Goal: Task Accomplishment & Management: Complete application form

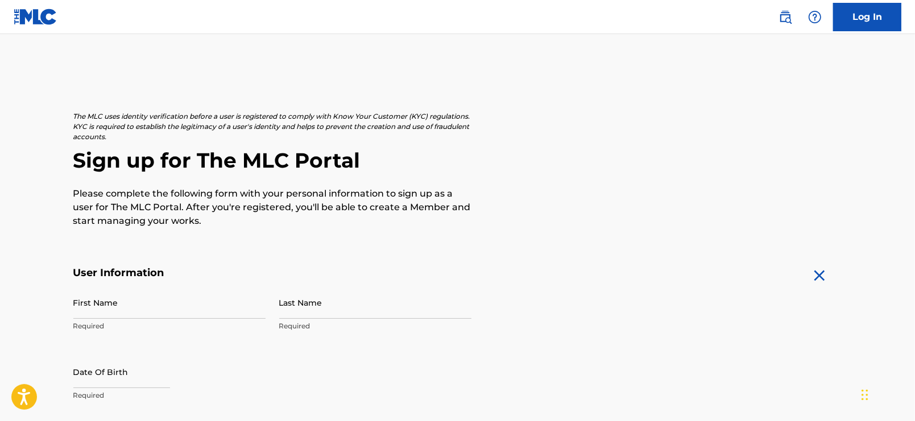
click at [111, 305] on input "First Name" at bounding box center [169, 302] width 192 height 32
type input "Analia"
type input "Villaronga"
type input "[STREET_ADDRESS]"
type input "Apt B1504"
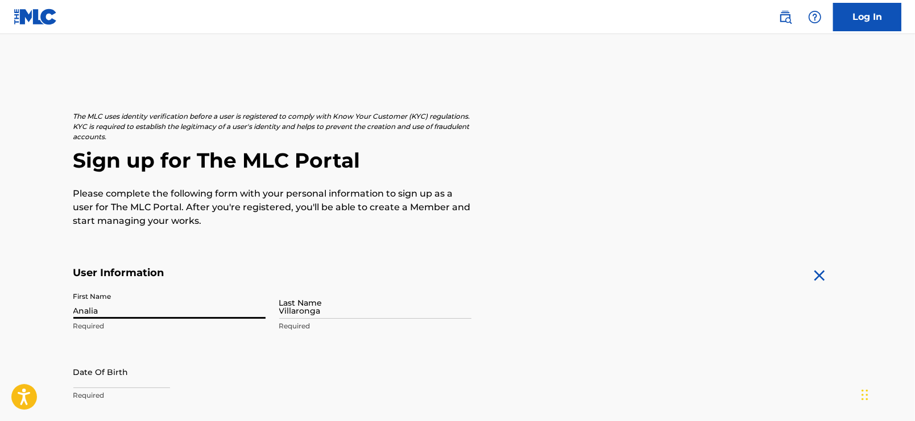
type input "Yonkers"
type input "[GEOGRAPHIC_DATA]"
type input "NY"
type input "10701"
type input "646"
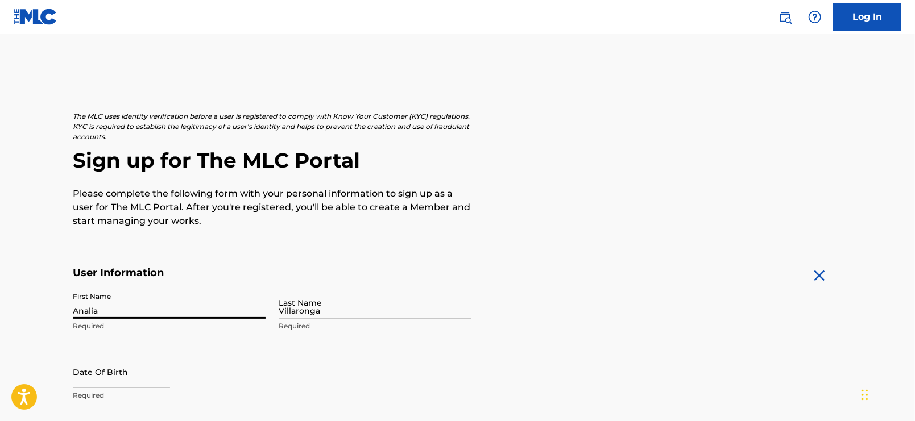
type input "9738773"
type input "[EMAIL_ADDRESS][DOMAIN_NAME]"
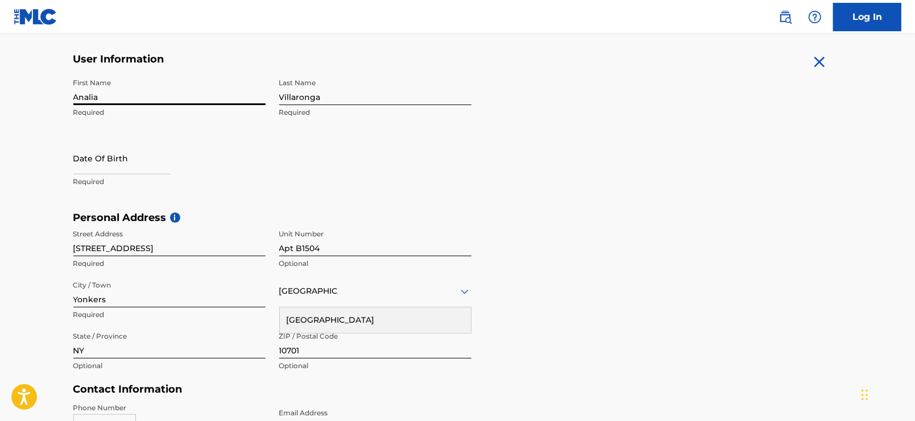
scroll to position [226, 0]
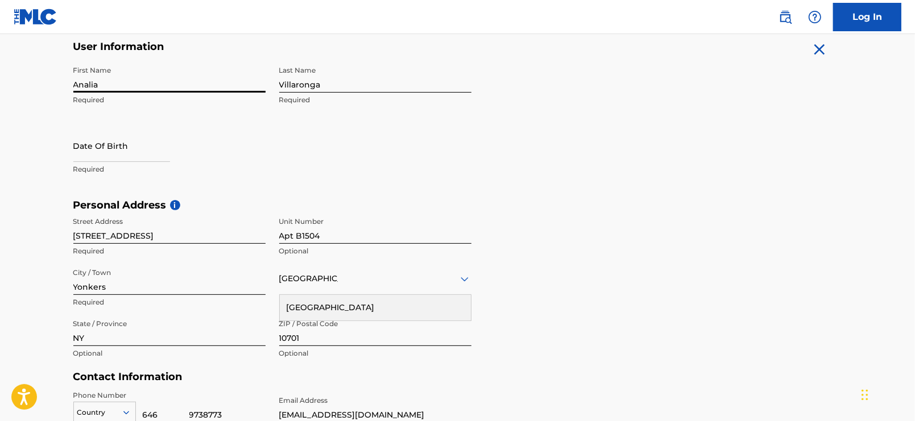
click at [107, 159] on input "text" at bounding box center [121, 146] width 97 height 32
select select "7"
select select "2025"
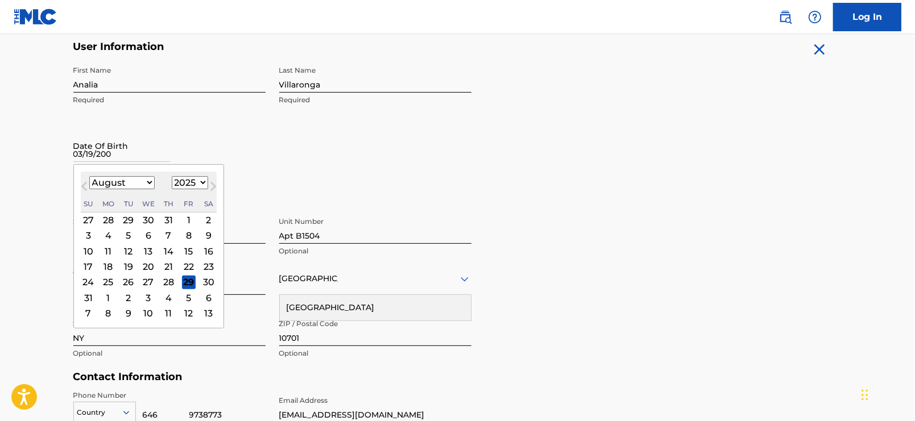
type input "[DATE]"
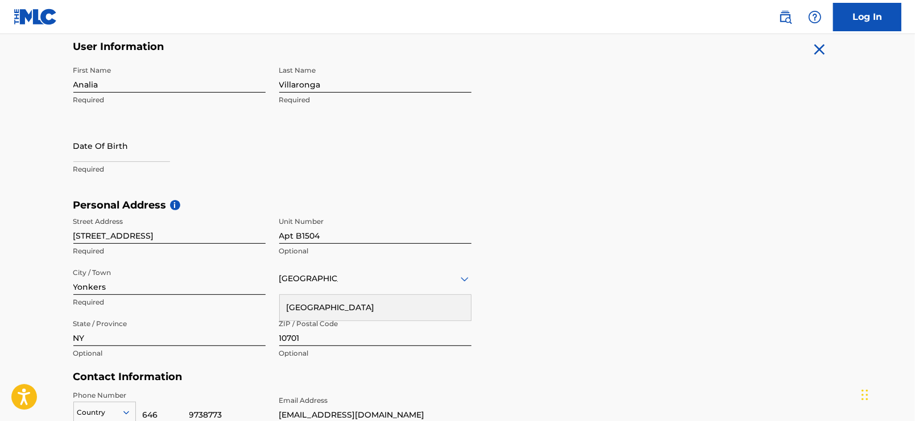
click at [159, 159] on input "text" at bounding box center [121, 146] width 97 height 32
select select "7"
select select "2025"
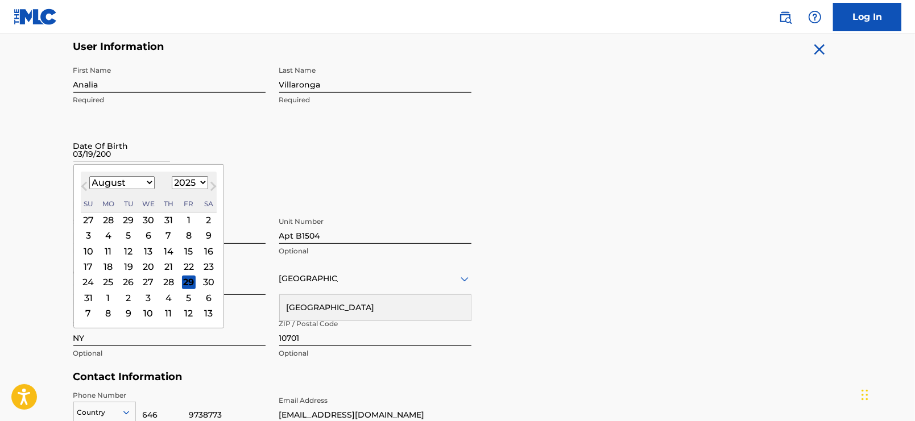
type input "[DATE]"
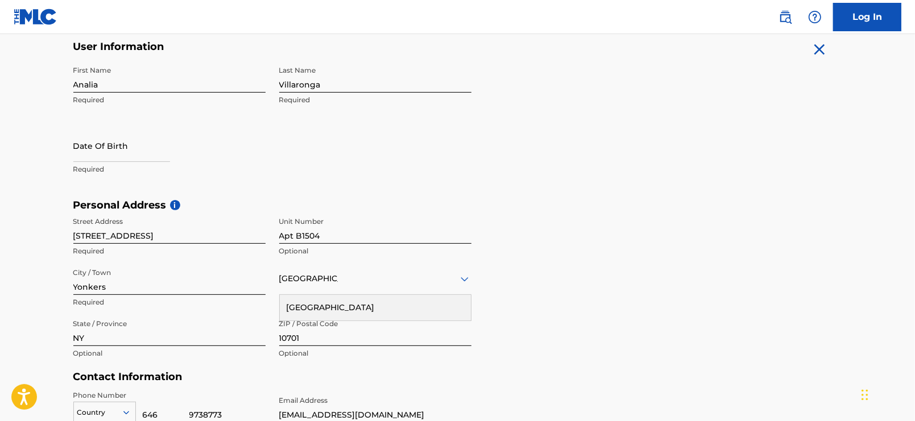
click at [128, 157] on input "text" at bounding box center [121, 146] width 97 height 32
select select "7"
select select "2025"
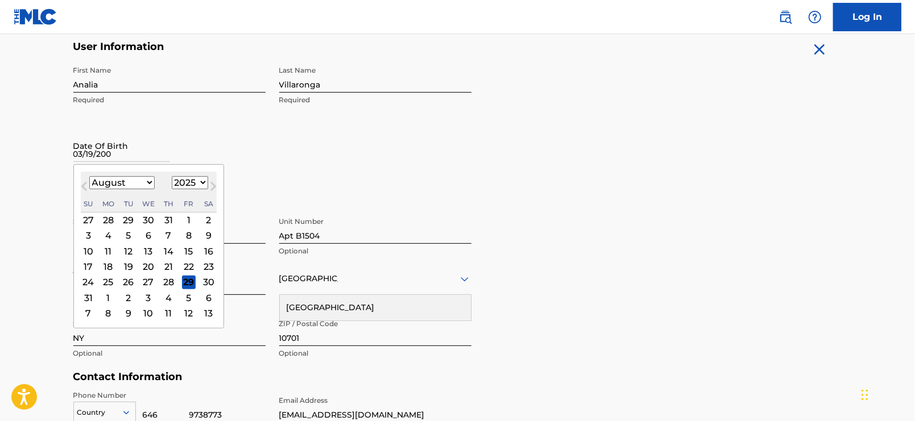
type input "[DATE]"
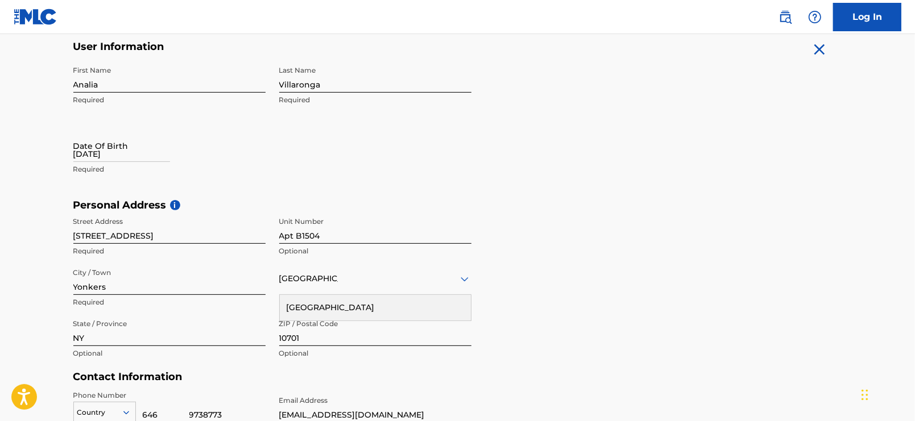
click at [114, 150] on input "[DATE]" at bounding box center [121, 146] width 97 height 32
select select "7"
select select "2025"
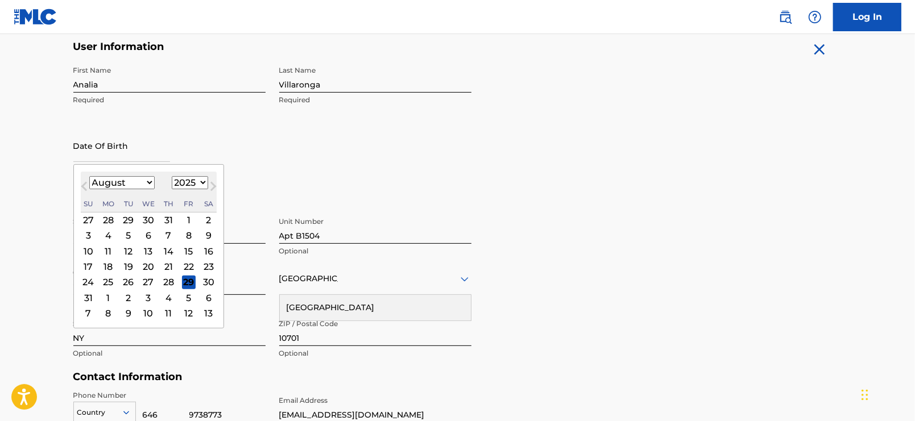
type input "[DATE]"
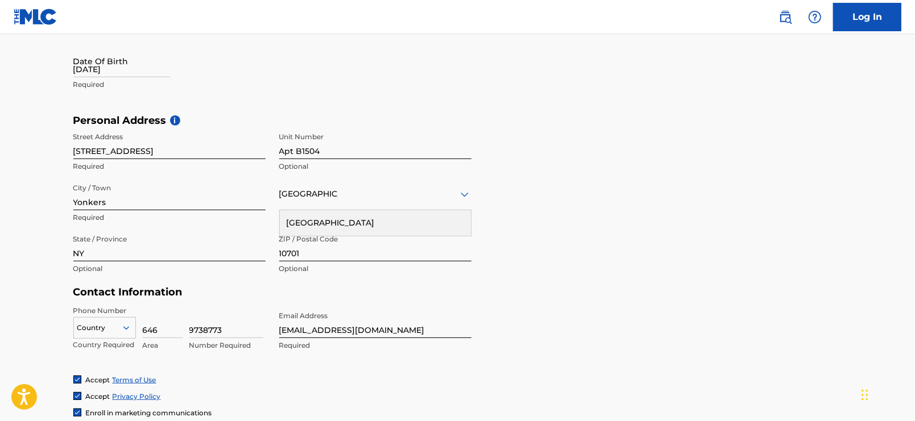
scroll to position [320, 0]
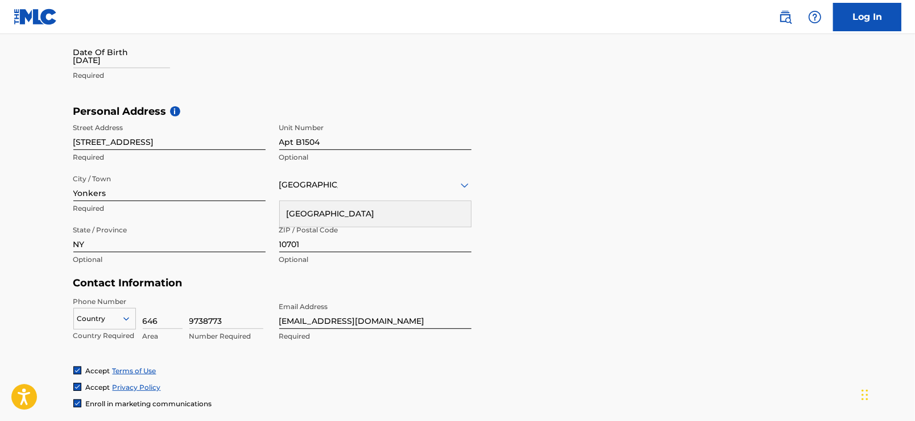
click at [134, 67] on input "[DATE]" at bounding box center [121, 52] width 97 height 32
select select "7"
select select "2025"
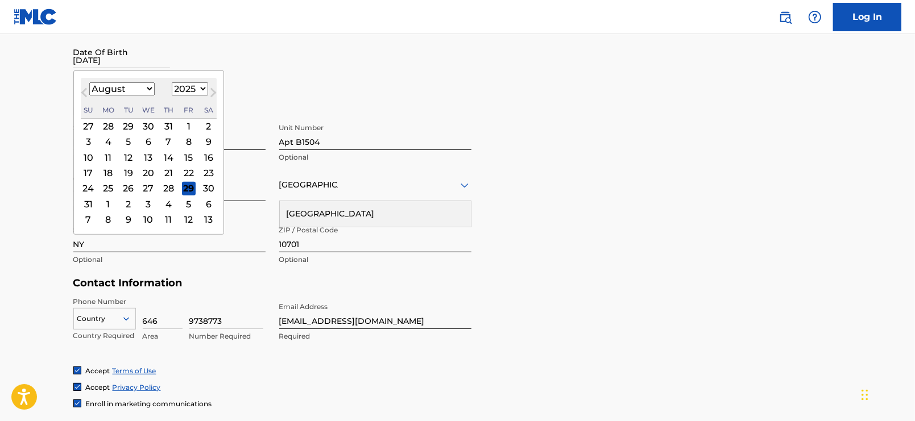
click at [85, 91] on span "Previous Month" at bounding box center [85, 94] width 0 height 17
select select "6"
click at [181, 92] on select "1899 1900 1901 1902 1903 1904 1905 1906 1907 1908 1909 1910 1911 1912 1913 1914…" at bounding box center [190, 88] width 36 height 13
select select "2009"
click at [172, 82] on select "1899 1900 1901 1902 1903 1904 1905 1906 1907 1908 1909 1910 1911 1912 1913 1914…" at bounding box center [190, 88] width 36 height 13
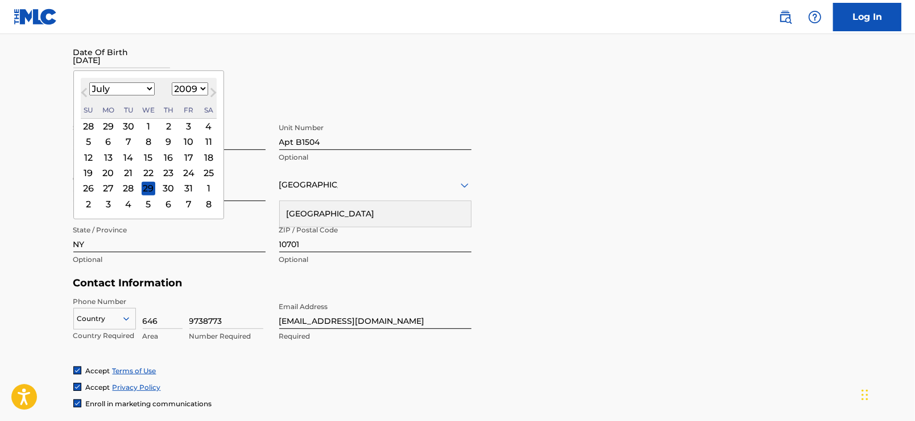
click at [128, 86] on select "January February March April May June July August September October November De…" at bounding box center [121, 88] width 65 height 13
select select "2"
click at [89, 82] on select "January February March April May June July August September October November De…" at bounding box center [121, 88] width 65 height 13
click at [169, 161] on div "19" at bounding box center [168, 158] width 14 height 14
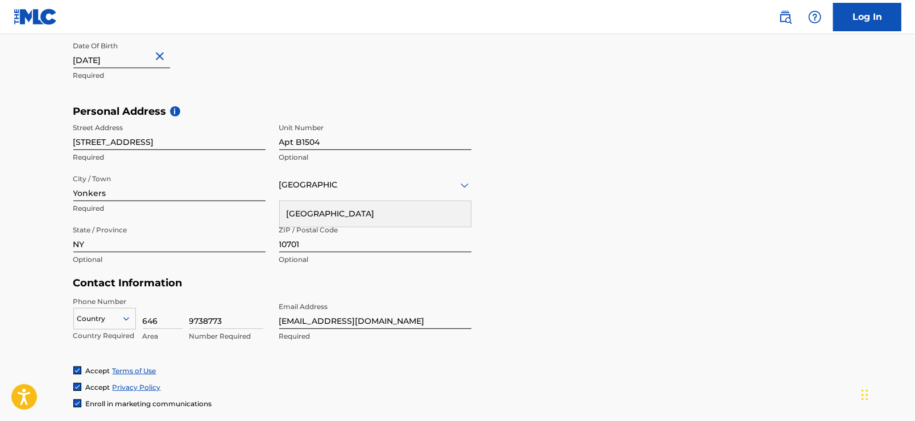
click at [169, 161] on p "Required" at bounding box center [169, 157] width 192 height 10
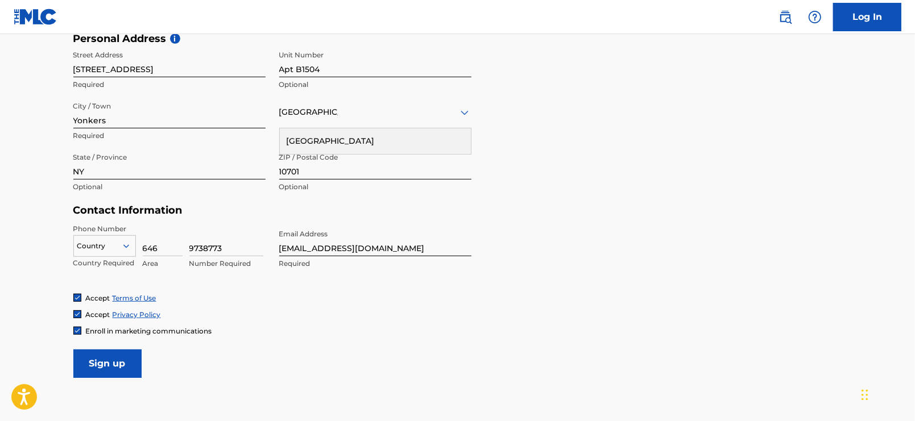
scroll to position [394, 0]
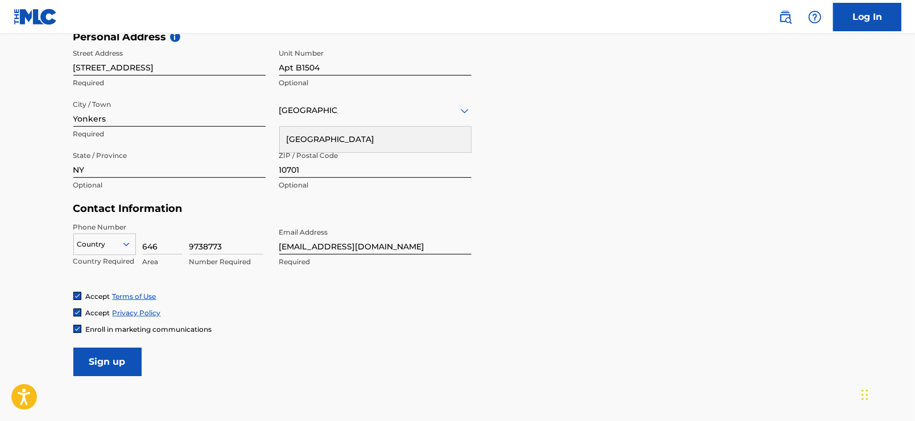
click at [106, 247] on div at bounding box center [104, 244] width 61 height 13
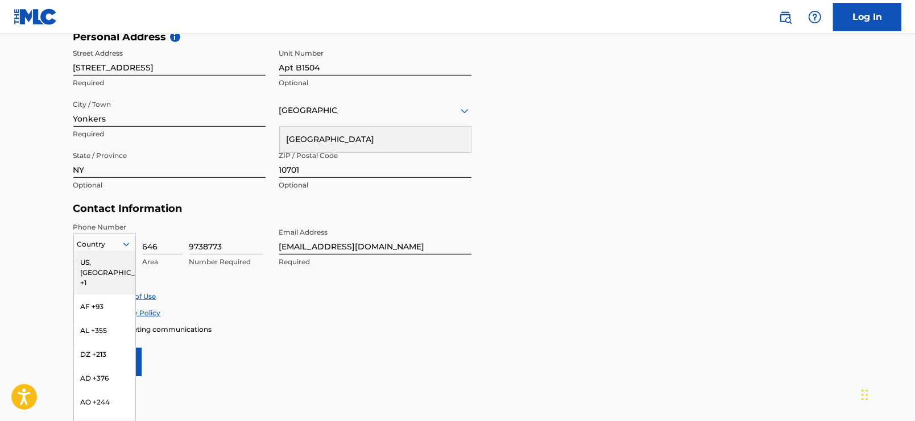
click at [108, 266] on div "US, [GEOGRAPHIC_DATA] +1" at bounding box center [104, 273] width 61 height 44
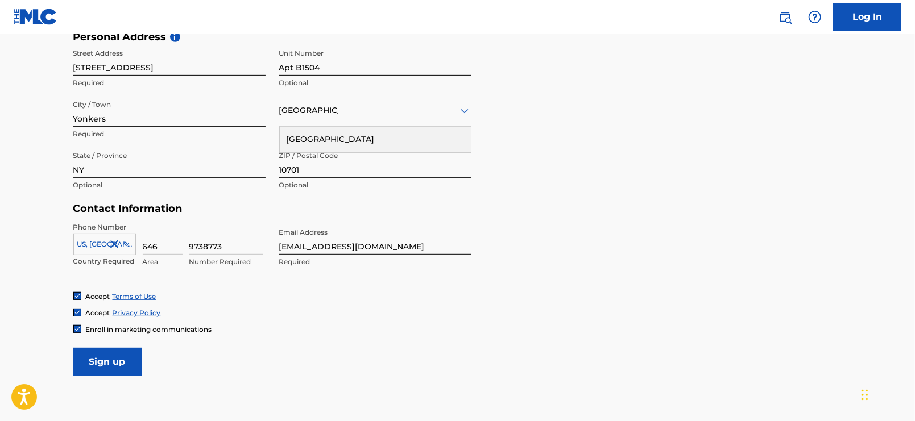
click at [196, 285] on div "Phone Number [GEOGRAPHIC_DATA], [GEOGRAPHIC_DATA] +1 Country Required 646 Area …" at bounding box center [272, 256] width 398 height 69
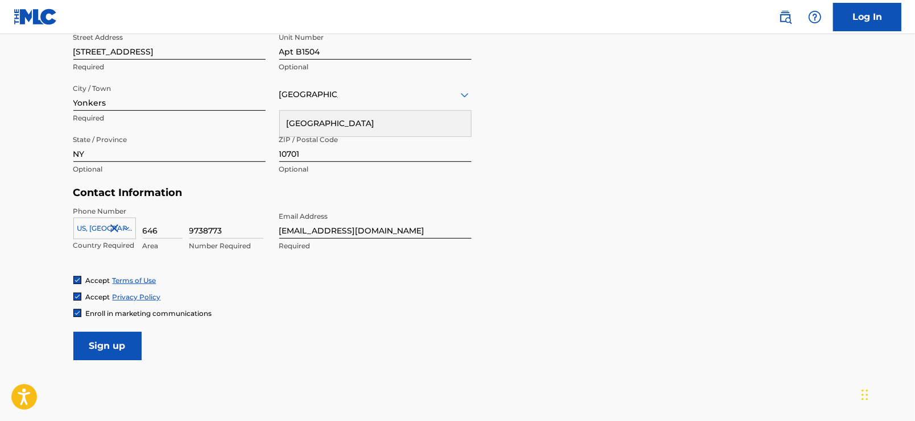
scroll to position [456, 0]
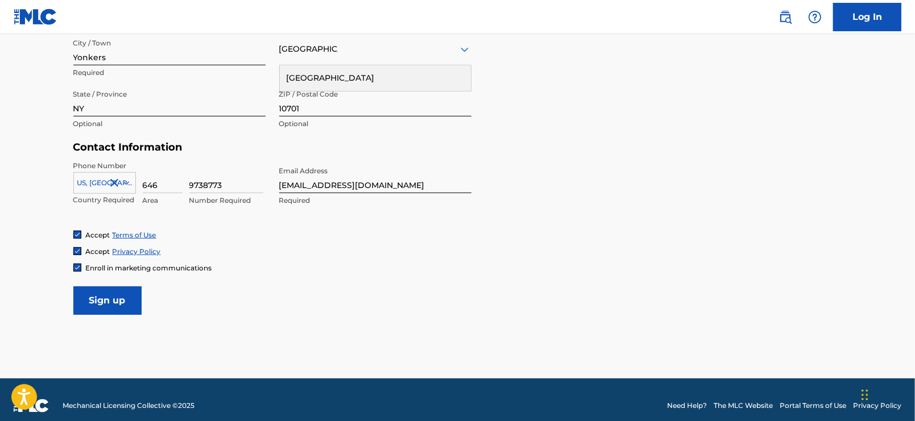
click at [117, 312] on input "Sign up" at bounding box center [107, 300] width 68 height 28
click at [120, 294] on input "Sign up" at bounding box center [107, 300] width 68 height 28
click at [359, 59] on div "Country [GEOGRAPHIC_DATA]" at bounding box center [375, 49] width 192 height 32
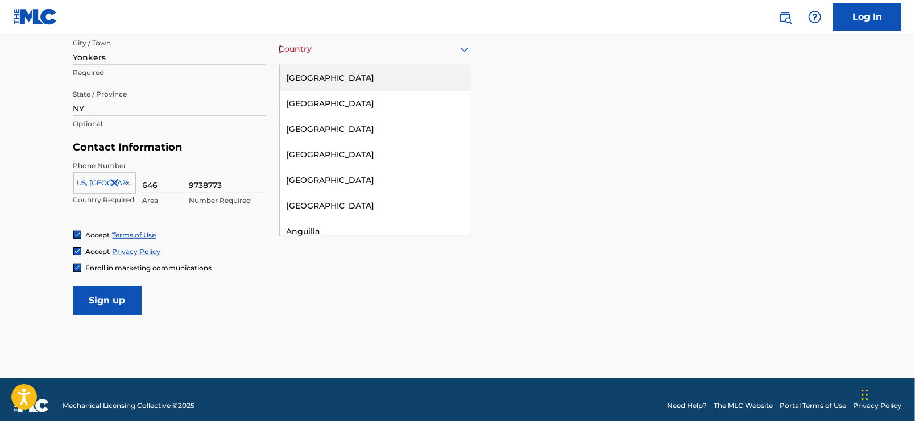
click at [357, 86] on div "[GEOGRAPHIC_DATA]" at bounding box center [375, 78] width 191 height 26
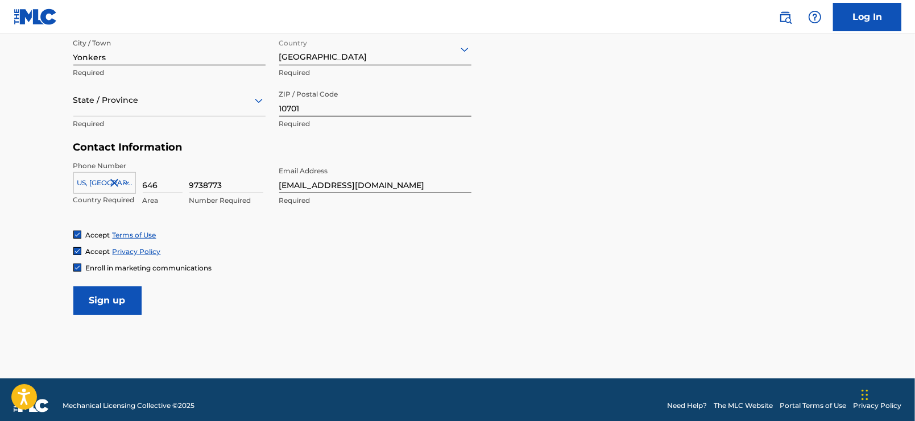
click at [171, 112] on div "State / Province" at bounding box center [169, 100] width 192 height 32
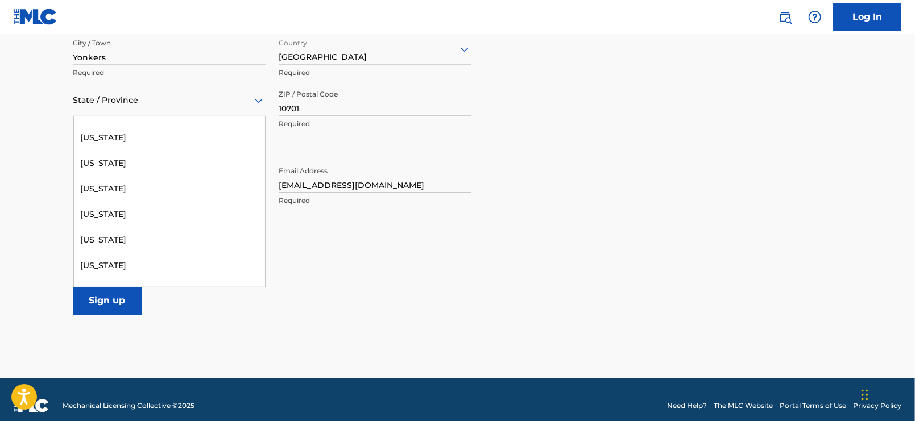
scroll to position [879, 0]
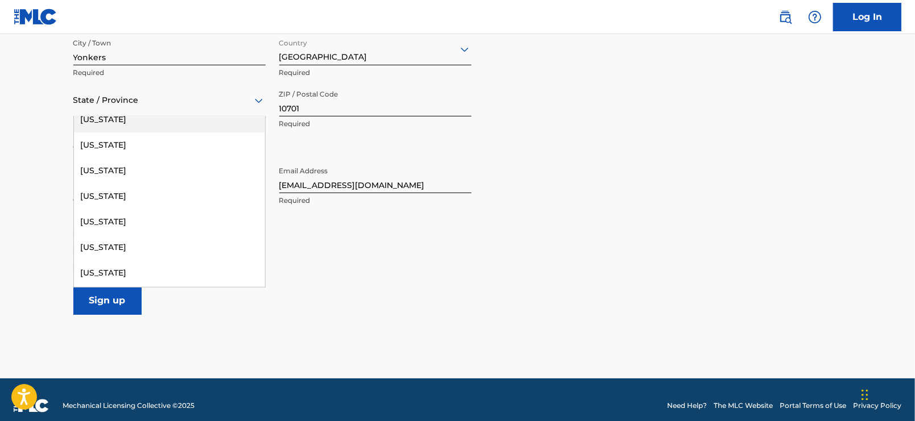
click at [159, 119] on div "[US_STATE]" at bounding box center [169, 120] width 191 height 26
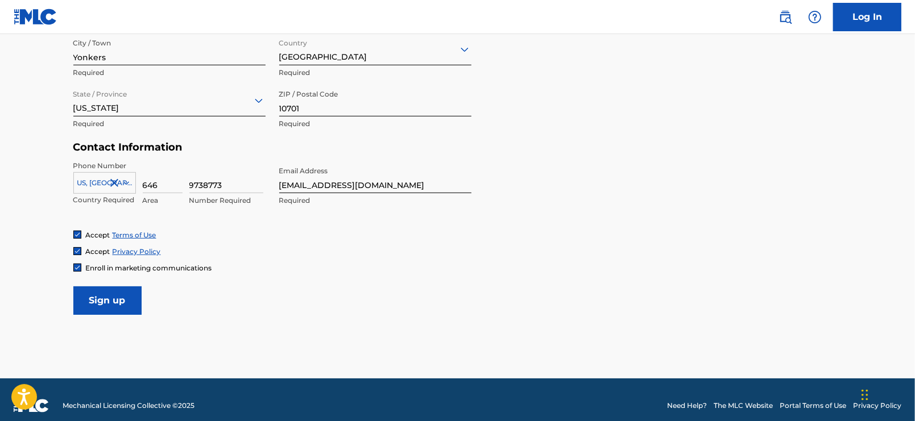
click at [99, 313] on input "Sign up" at bounding box center [107, 300] width 68 height 28
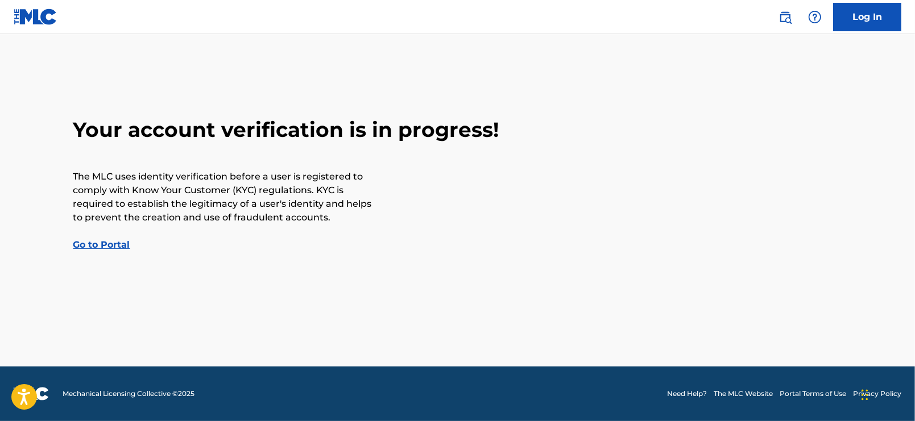
click at [122, 242] on link "Go to Portal" at bounding box center [101, 244] width 57 height 11
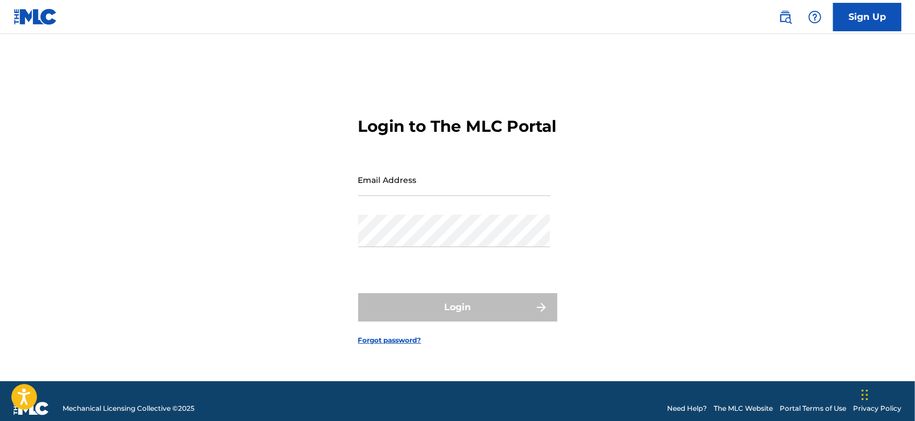
click at [392, 194] on input "Email Address" at bounding box center [454, 180] width 192 height 32
type input "[EMAIL_ADDRESS][DOMAIN_NAME]"
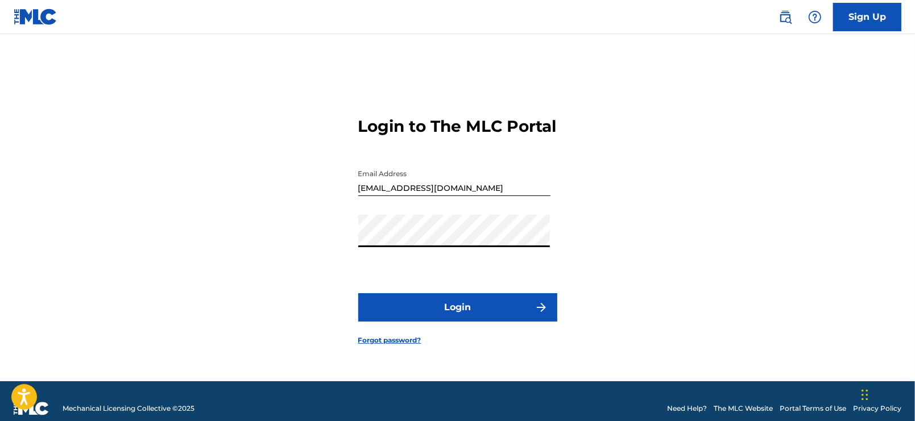
click at [456, 311] on button "Login" at bounding box center [457, 307] width 199 height 28
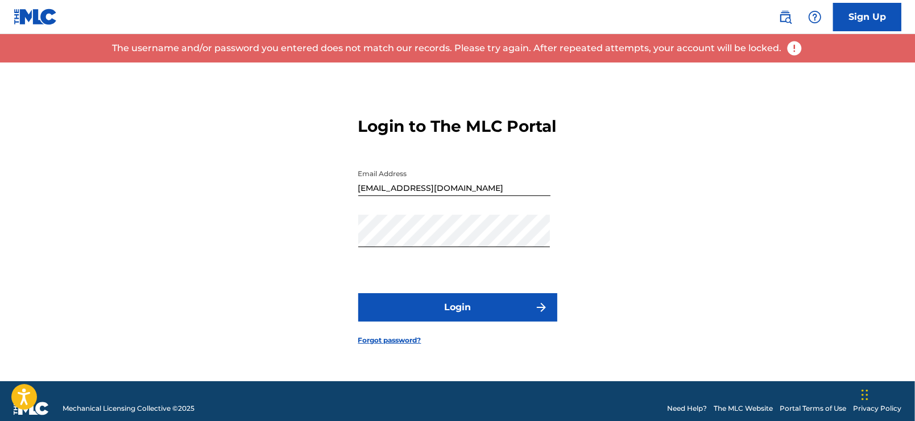
click at [866, 24] on link "Sign Up" at bounding box center [867, 17] width 68 height 28
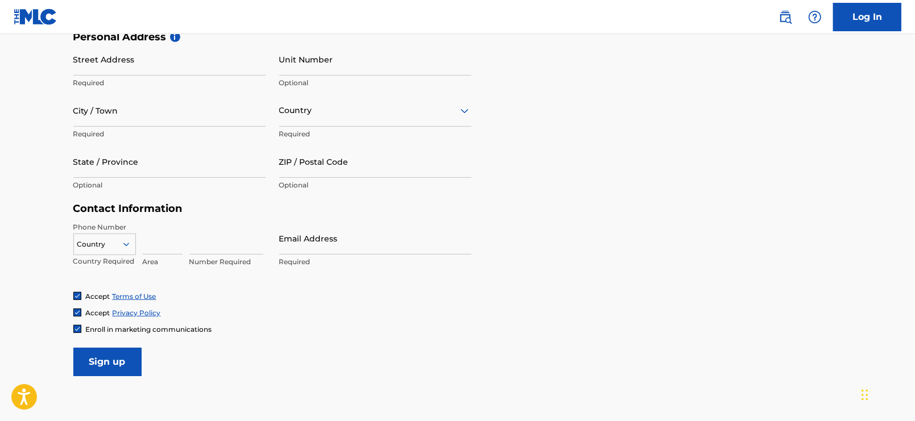
scroll to position [467, 0]
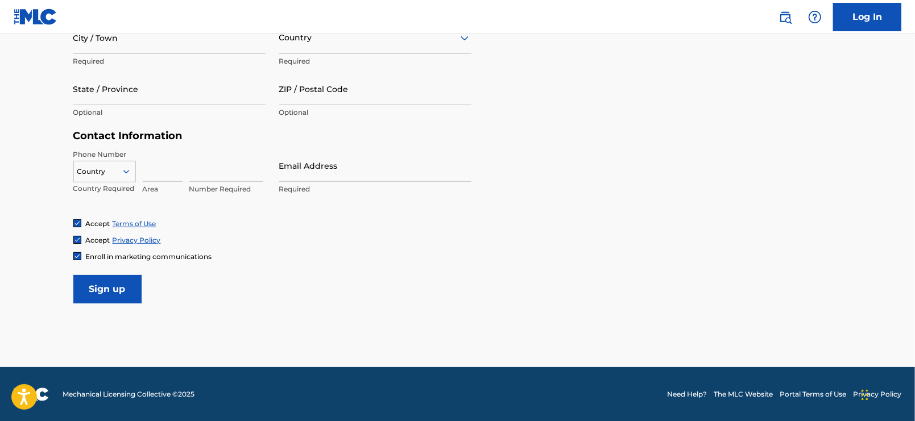
click at [37, 9] on img at bounding box center [36, 17] width 44 height 16
